Goal: Transaction & Acquisition: Subscribe to service/newsletter

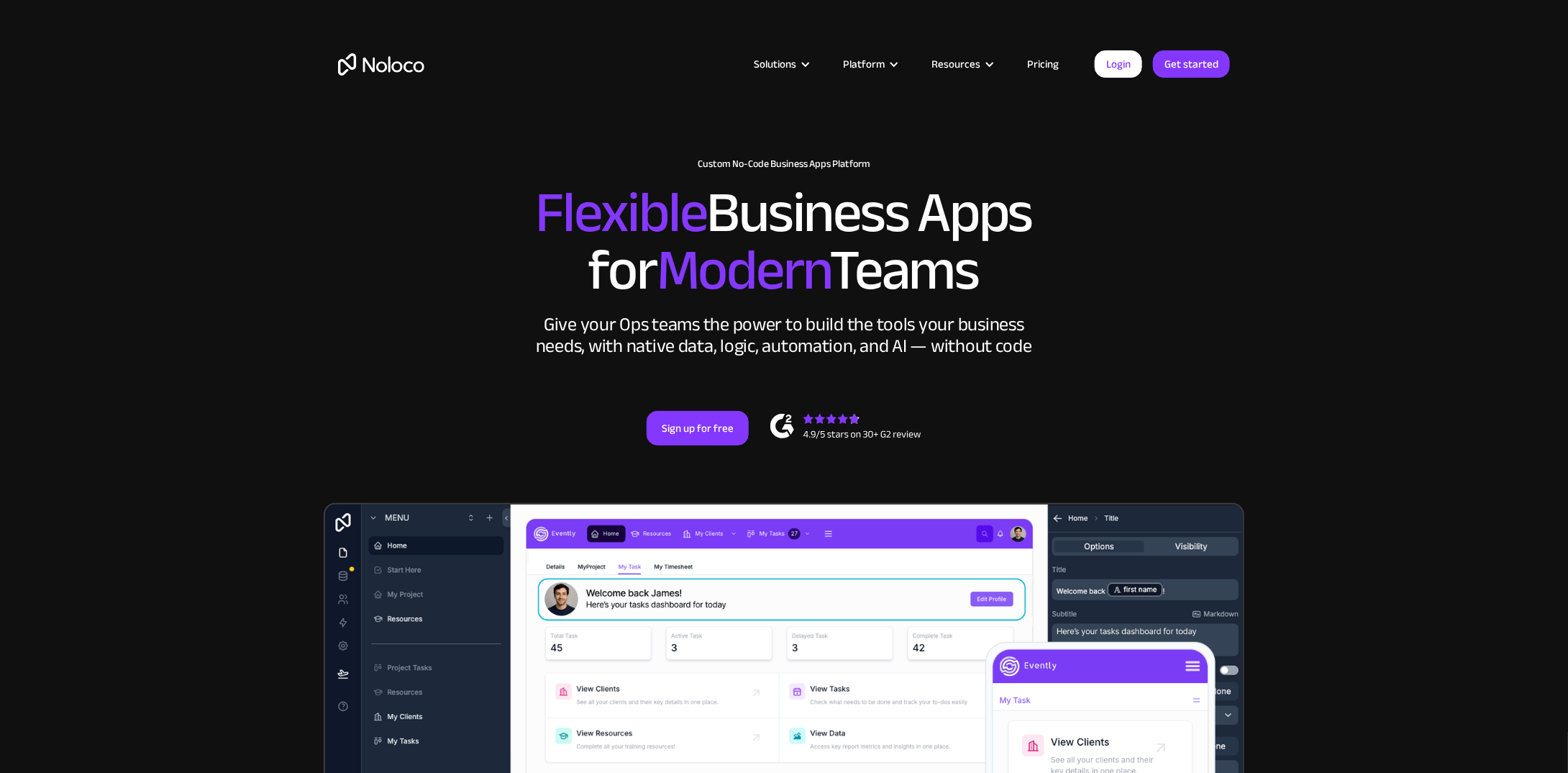
click at [1047, 61] on link "Pricing" at bounding box center [1043, 64] width 68 height 19
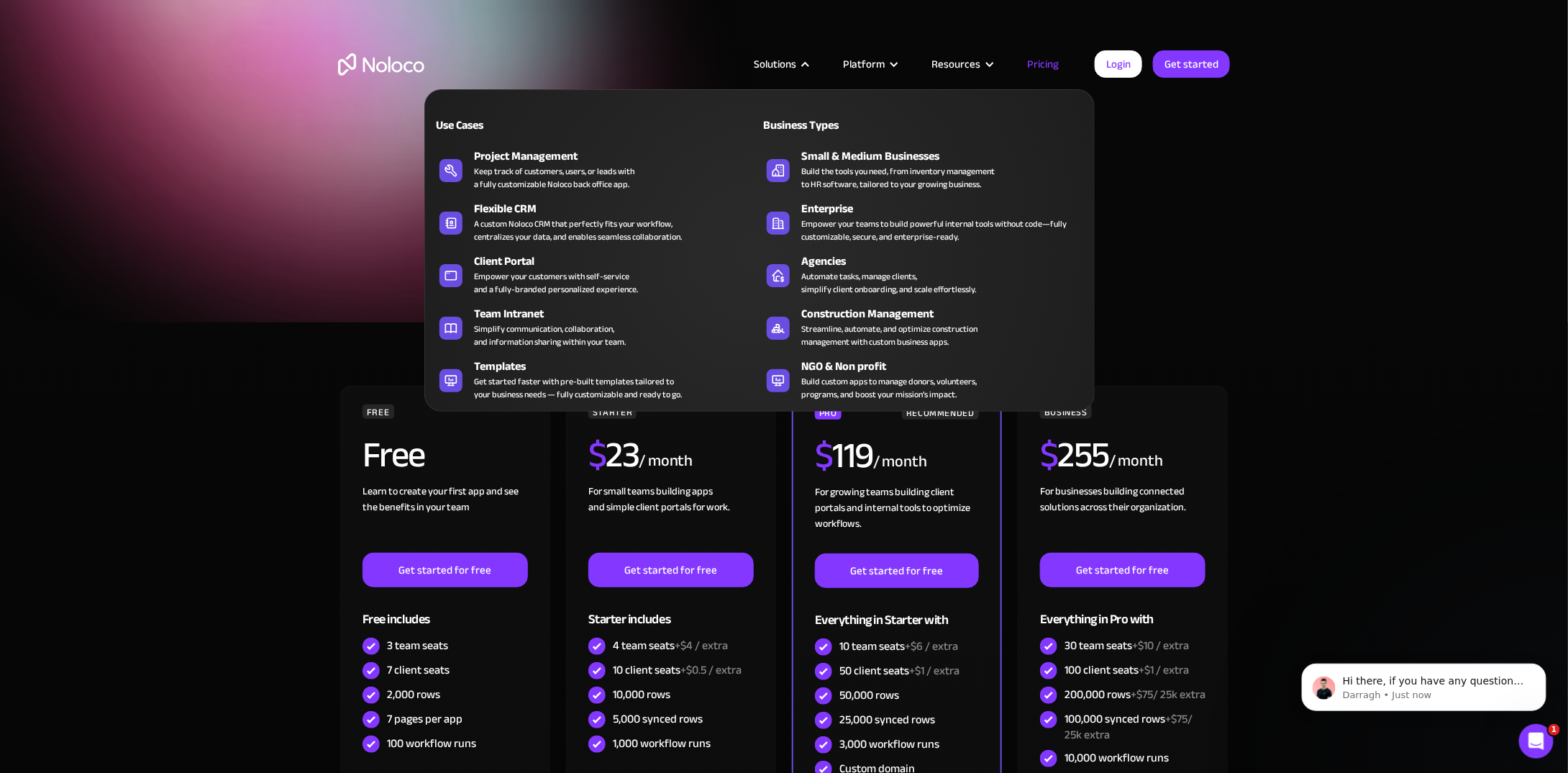
click at [781, 64] on div "Solutions" at bounding box center [775, 64] width 43 height 19
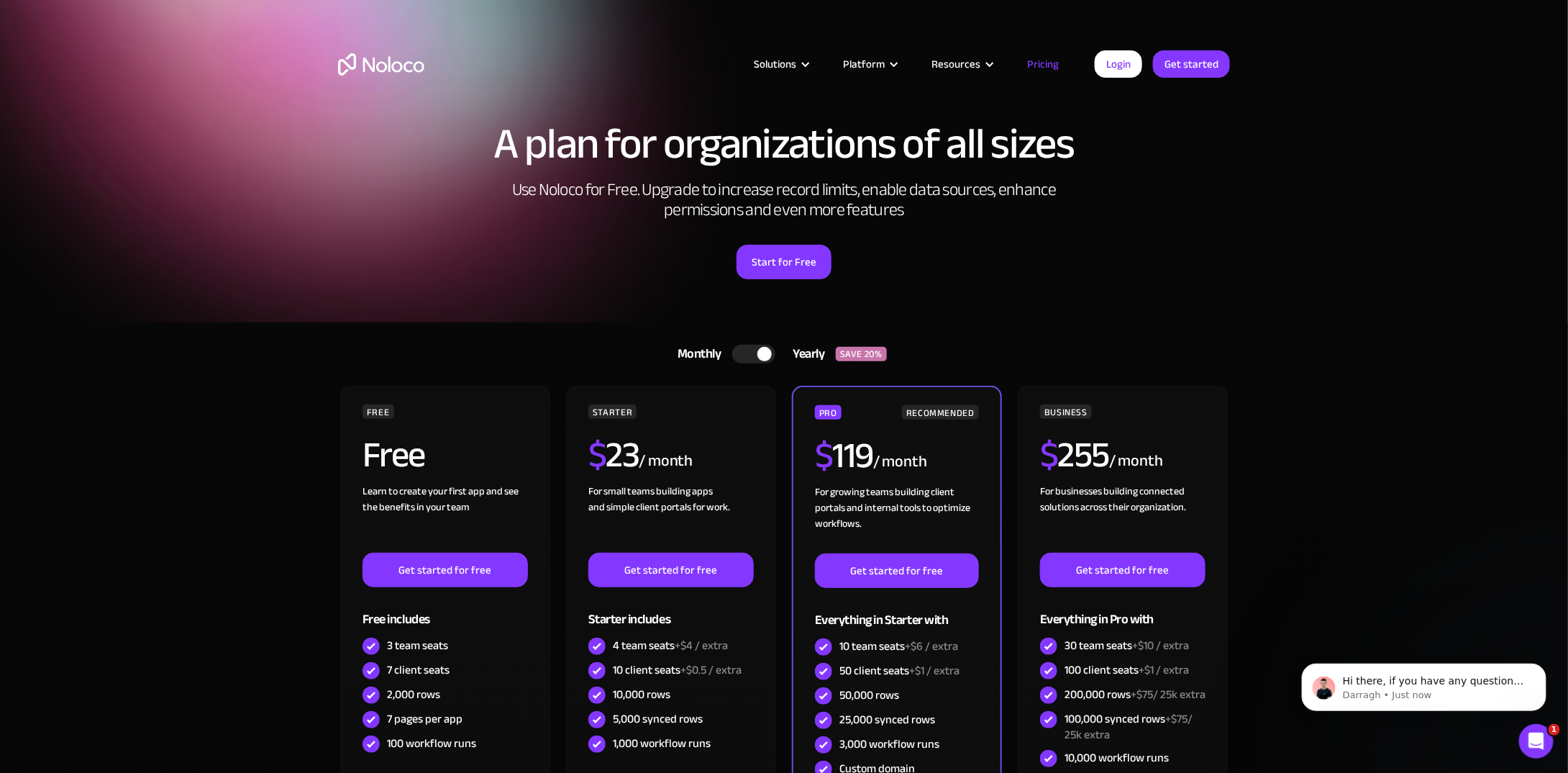
click at [781, 64] on div "Solutions" at bounding box center [775, 64] width 43 height 19
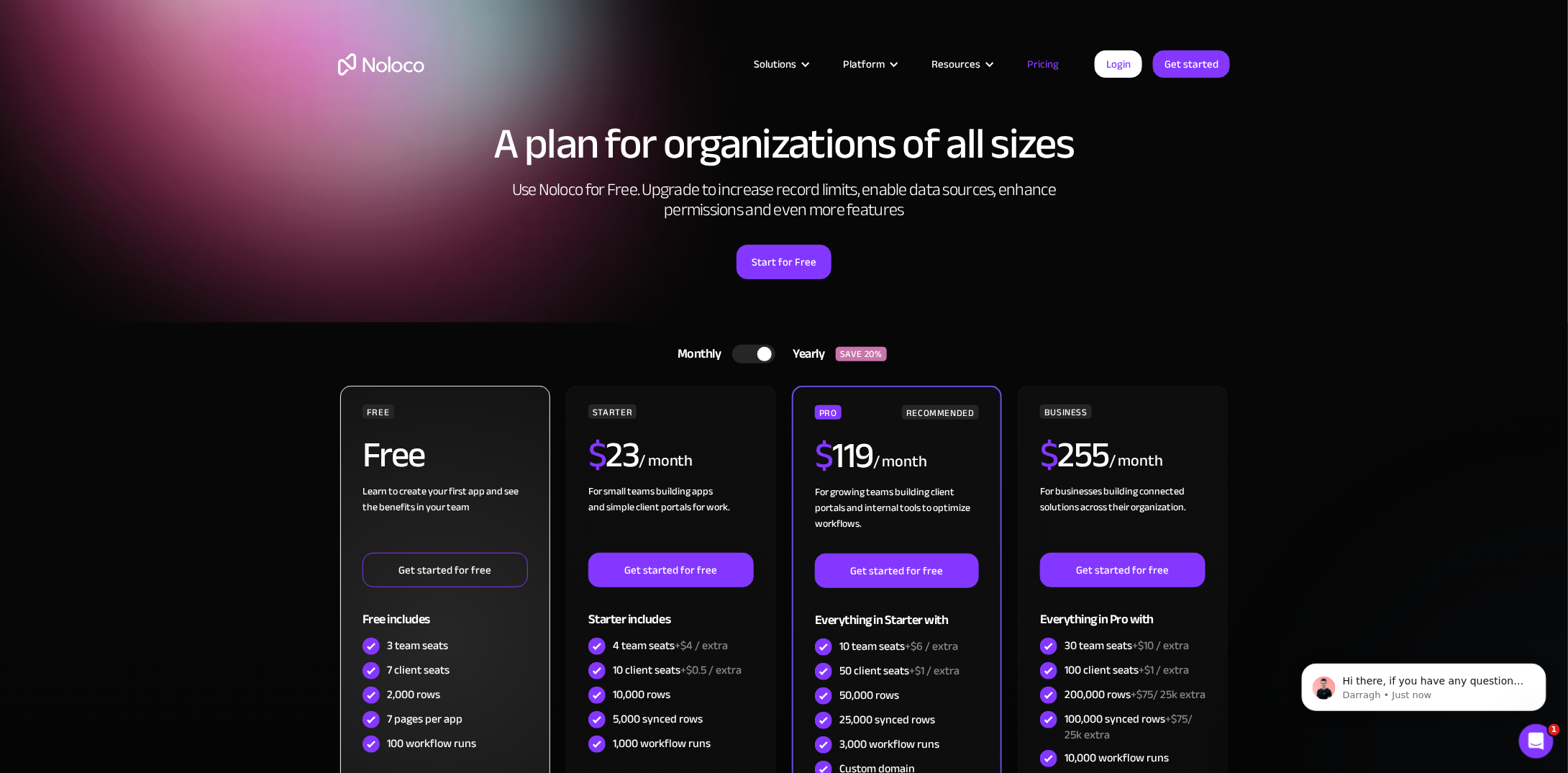
click at [450, 581] on link "Get started for free" at bounding box center [445, 570] width 165 height 35
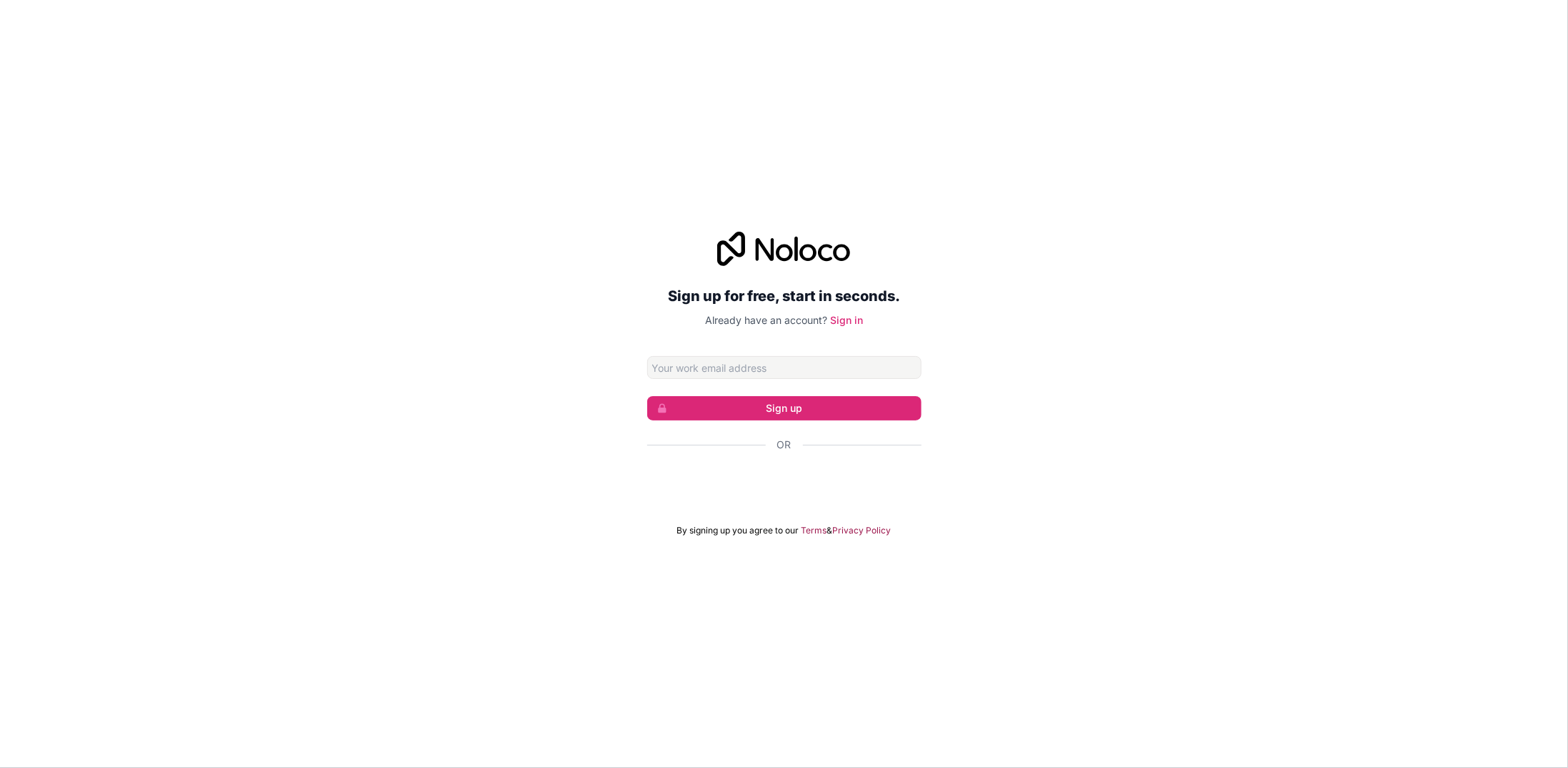
click at [735, 370] on input "Email address" at bounding box center [784, 367] width 274 height 23
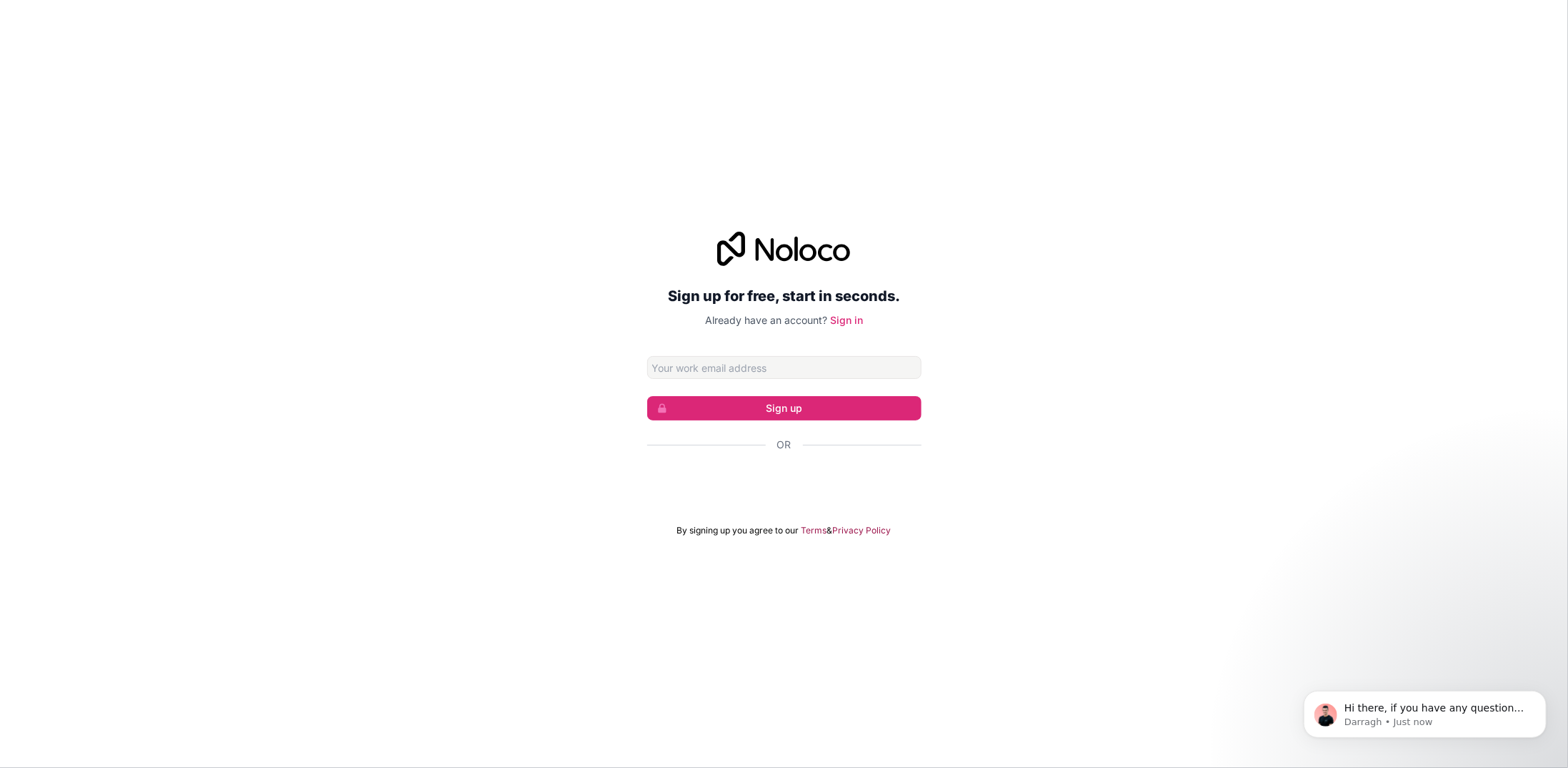
type input "2gomex@gmail.com"
click at [800, 402] on button "Sign up" at bounding box center [784, 408] width 274 height 24
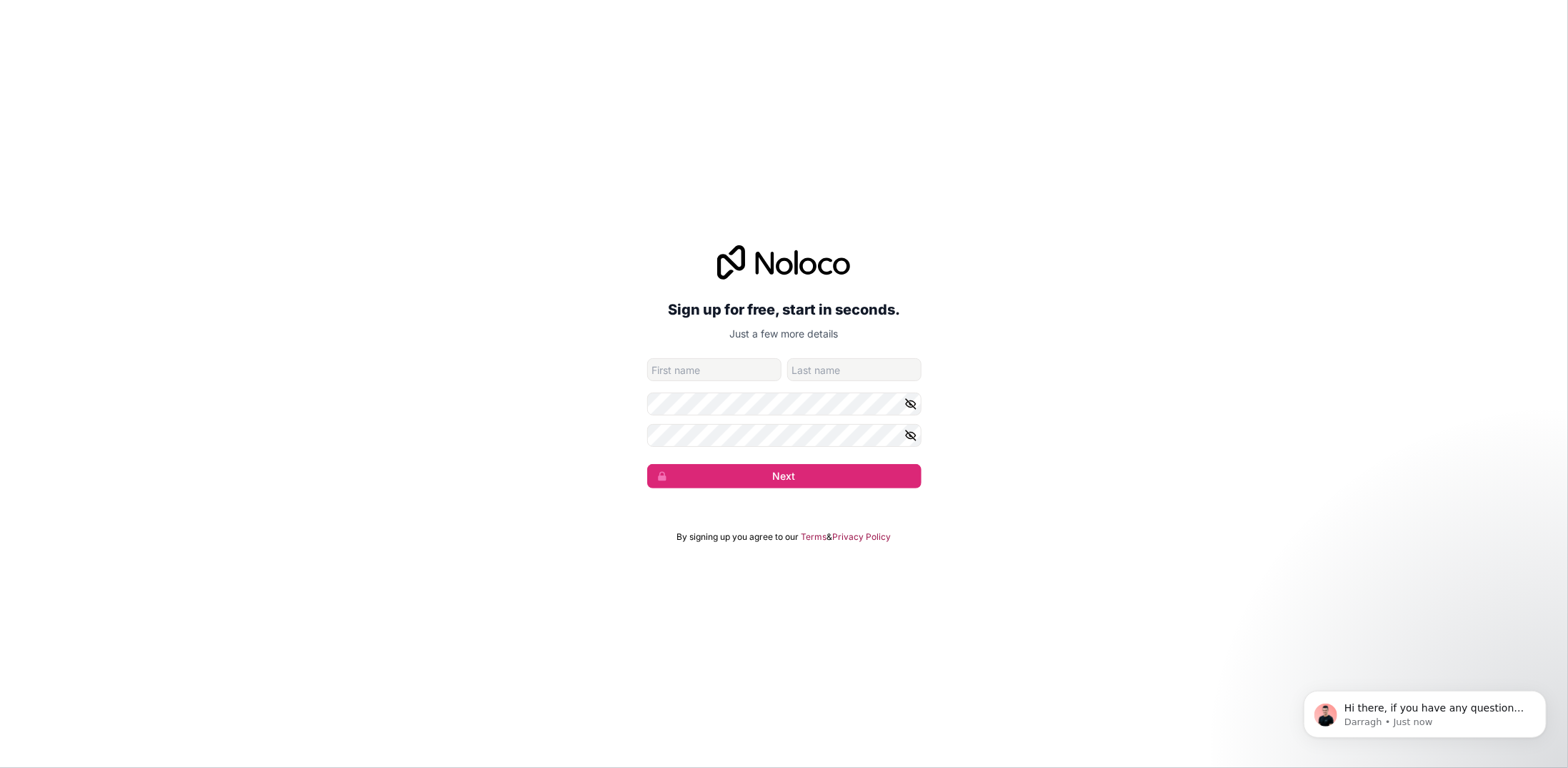
click at [700, 375] on input "given-name" at bounding box center [714, 370] width 134 height 23
type input "Daniel"
type input "Gomez"
click at [829, 479] on button "Next" at bounding box center [784, 476] width 274 height 24
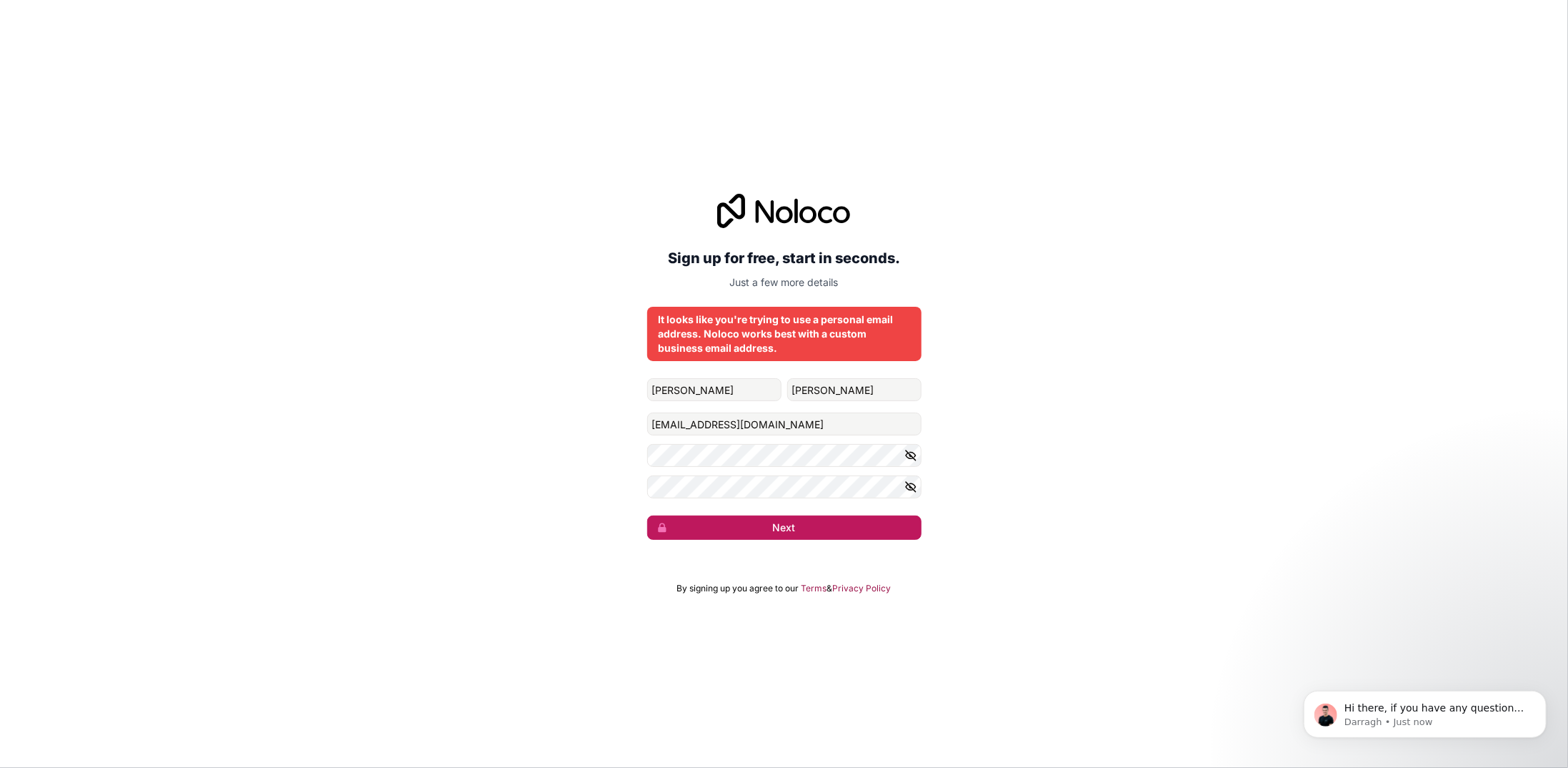
click at [807, 520] on button "Next" at bounding box center [784, 528] width 274 height 24
click at [1070, 465] on div "Sign up for free, start in seconds. Just a few more details It looks like you'r…" at bounding box center [784, 367] width 1568 height 386
